Goal: Find specific fact: Find contact information

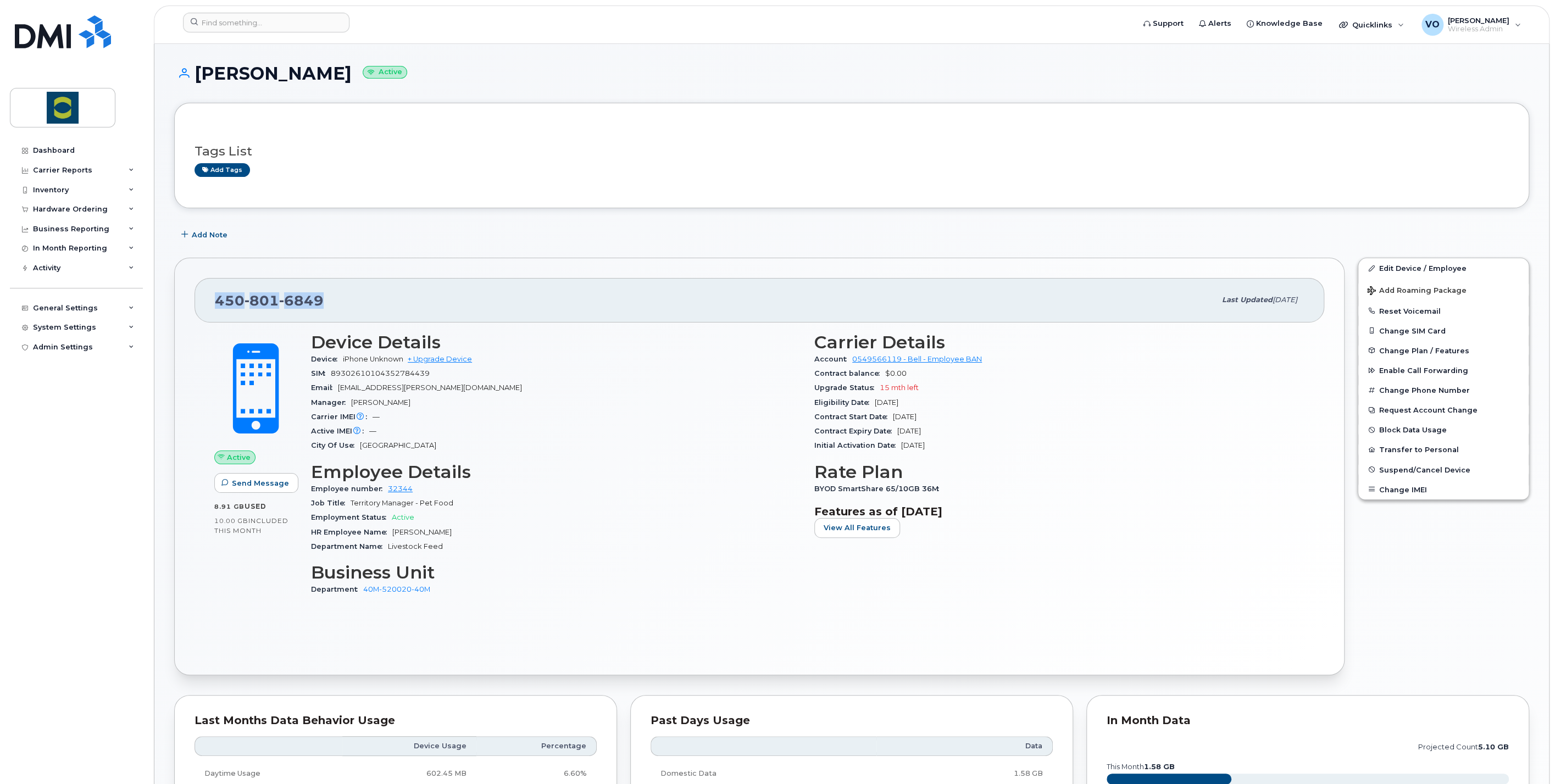
drag, startPoint x: 333, startPoint y: 299, endPoint x: 211, endPoint y: 300, distance: 122.0
click at [211, 300] on div "[PHONE_NUMBER] Last updated [DATE]" at bounding box center [759, 299] width 1130 height 44
copy span "[PHONE_NUMBER]"
click at [262, 30] on input at bounding box center [266, 22] width 167 height 20
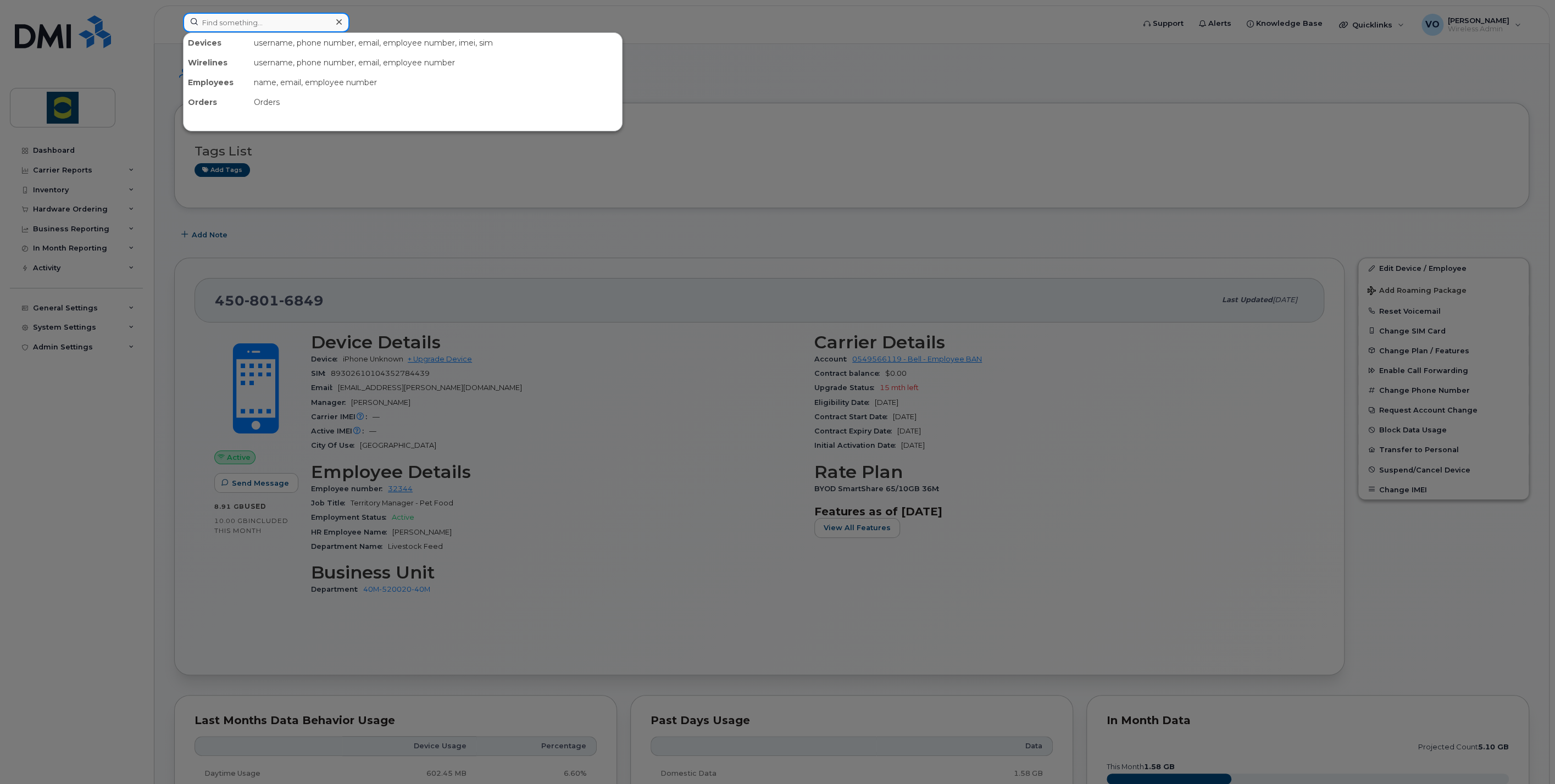
click at [268, 22] on input at bounding box center [266, 22] width 167 height 20
type input "r"
click at [602, 217] on div at bounding box center [777, 392] width 1555 height 784
click at [227, 31] on input at bounding box center [266, 22] width 167 height 20
click at [228, 26] on input at bounding box center [266, 22] width 167 height 20
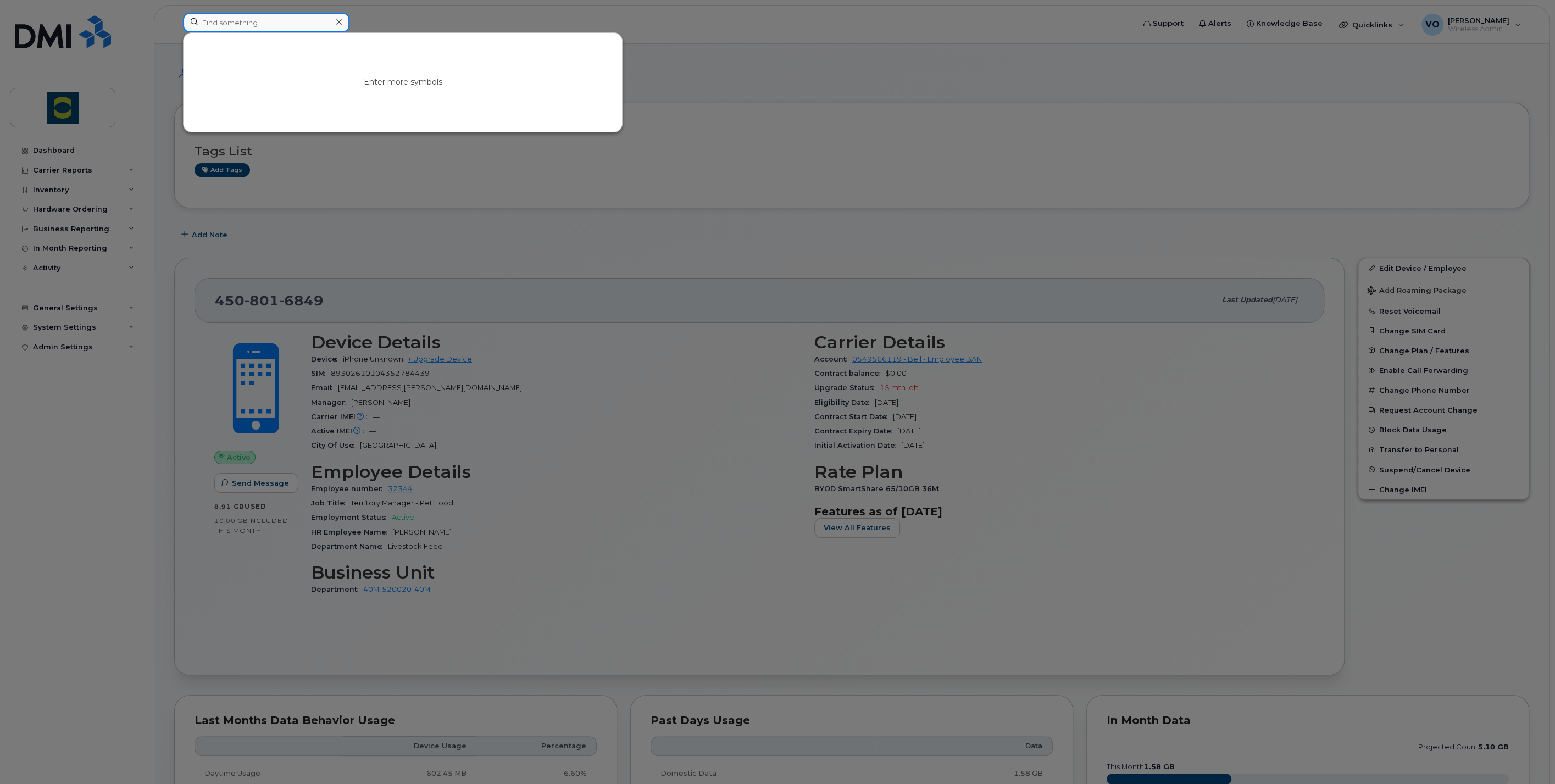
type input "r"
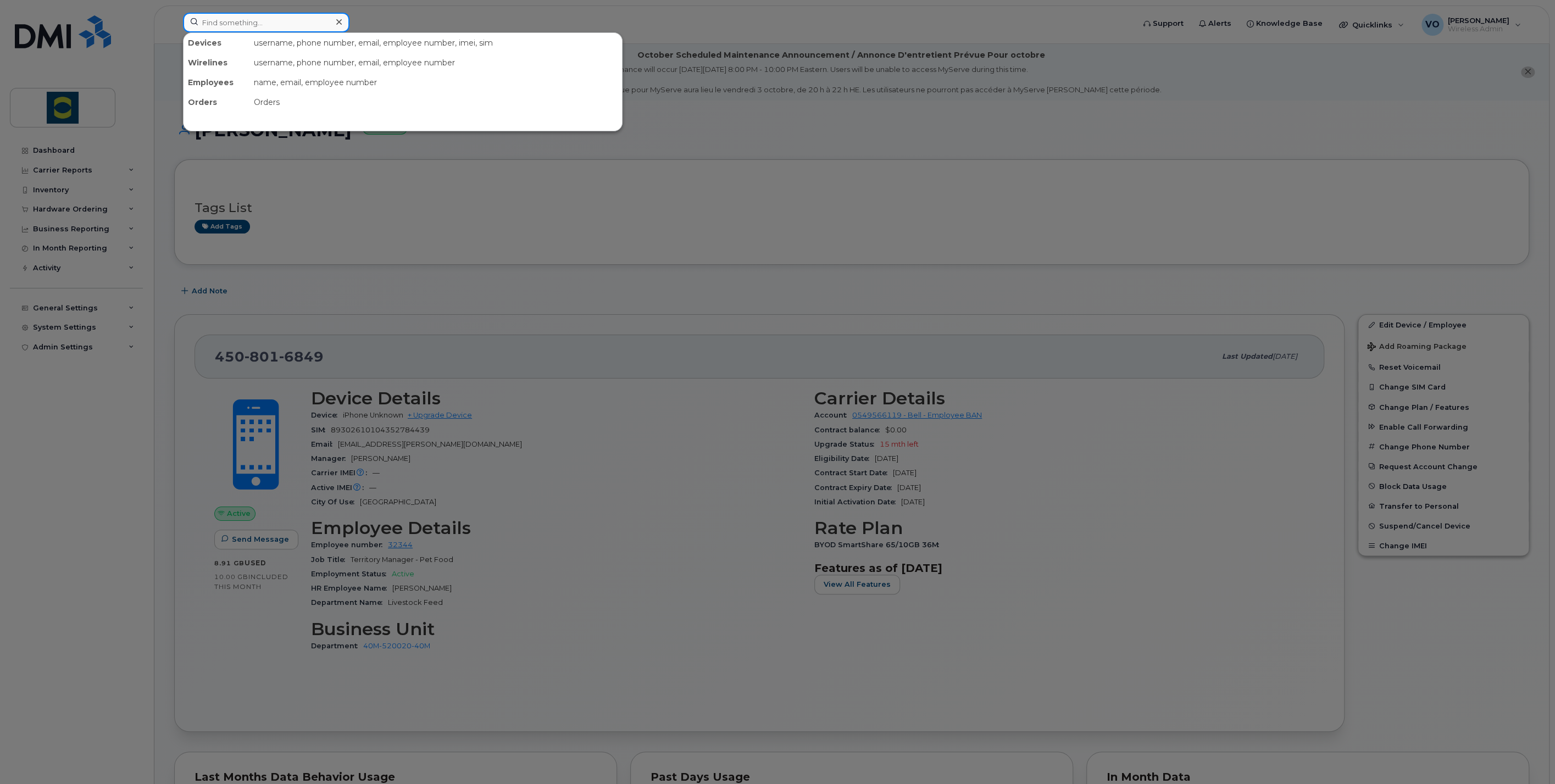
drag, startPoint x: 232, startPoint y: 20, endPoint x: 229, endPoint y: 28, distance: 8.5
click at [231, 21] on input at bounding box center [266, 22] width 167 height 20
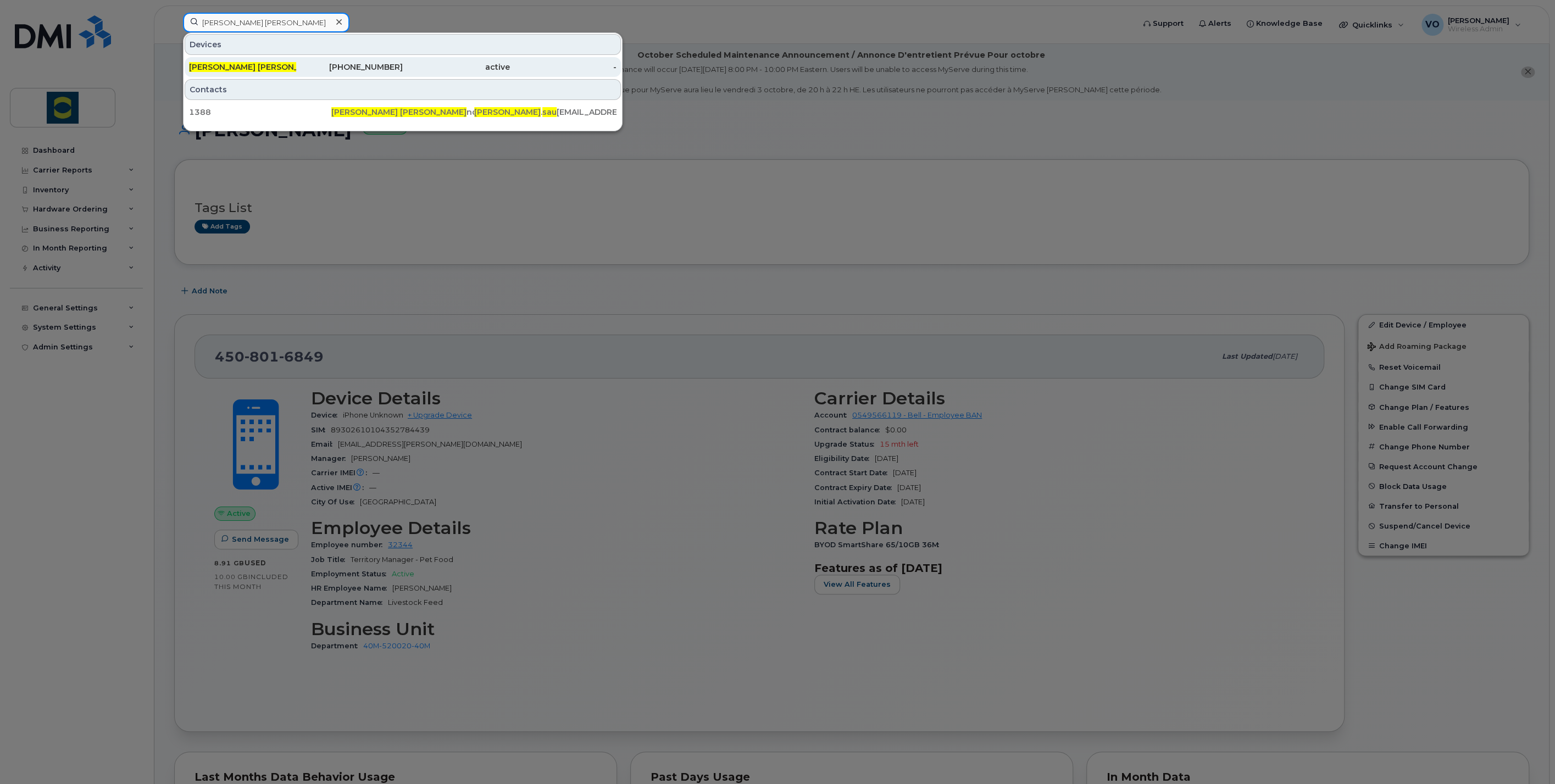
type input "[PERSON_NAME] [PERSON_NAME]"
click at [222, 67] on span "Robert Sau" at bounding box center [257, 66] width 135 height 10
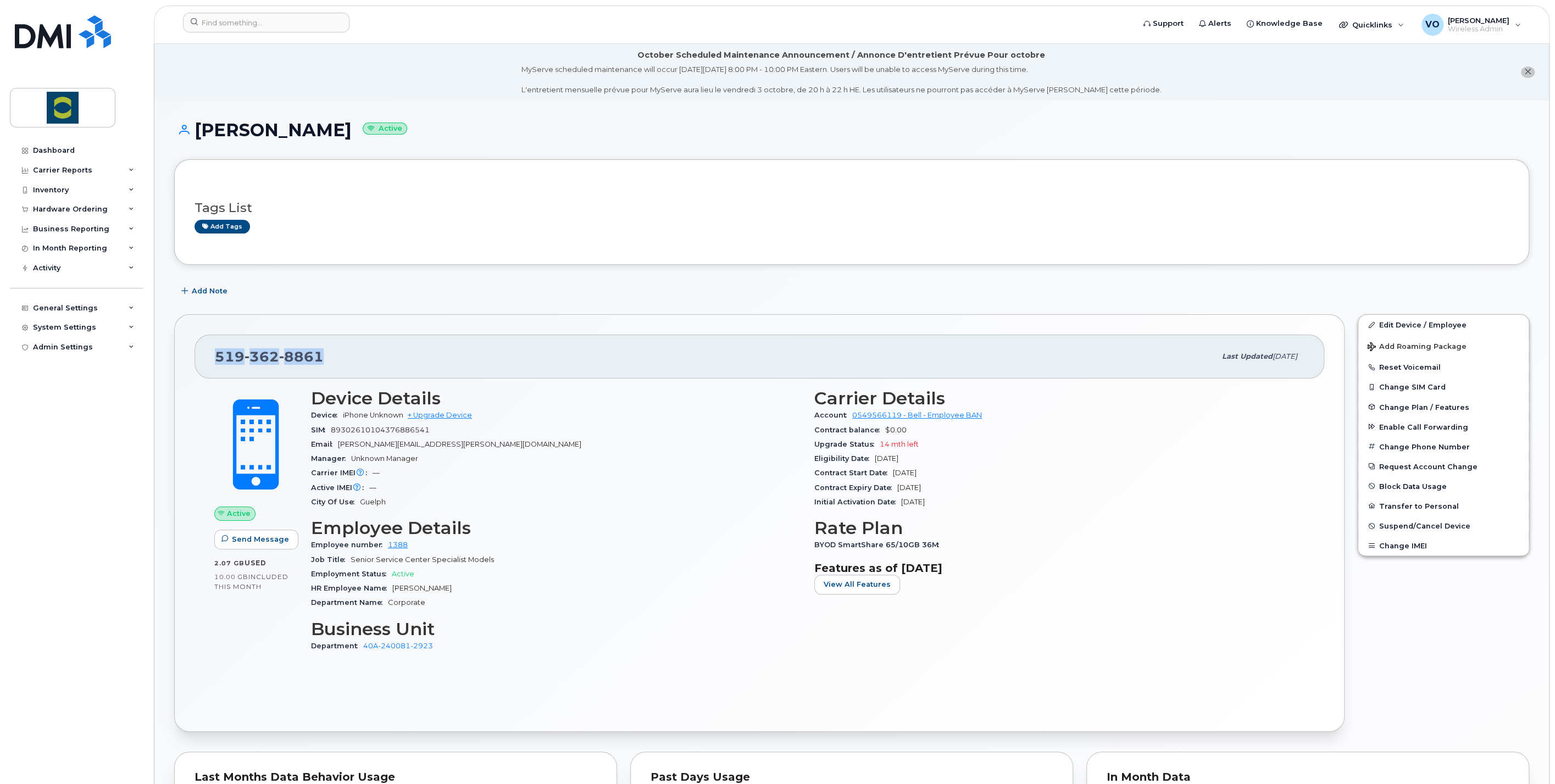
drag, startPoint x: 331, startPoint y: 363, endPoint x: 213, endPoint y: 354, distance: 118.3
click at [213, 354] on div "519 362 8861 Last updated Jun 17, 2024" at bounding box center [759, 356] width 1130 height 44
copy span "519 362 8861"
